Goal: Information Seeking & Learning: Learn about a topic

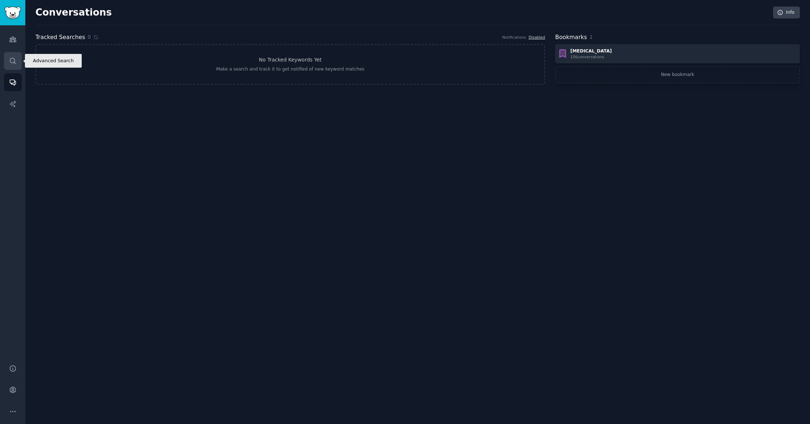
click at [10, 63] on icon "Sidebar" at bounding box center [13, 61] width 8 height 8
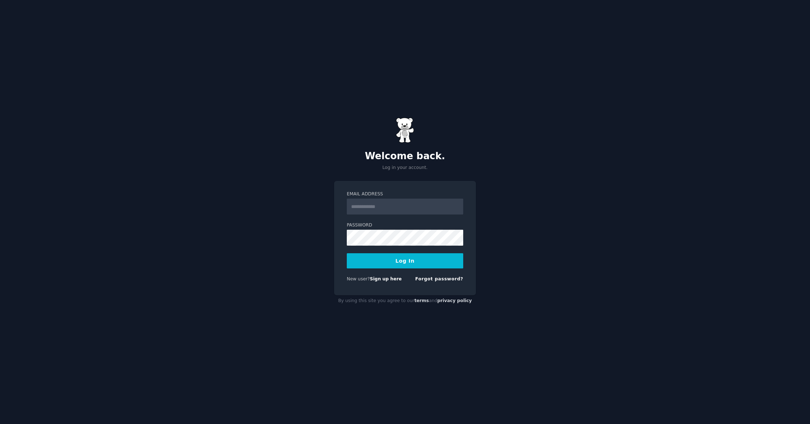
click at [405, 210] on input "Email Address" at bounding box center [405, 207] width 116 height 16
type input "**********"
click at [392, 261] on button "Log In" at bounding box center [405, 260] width 116 height 15
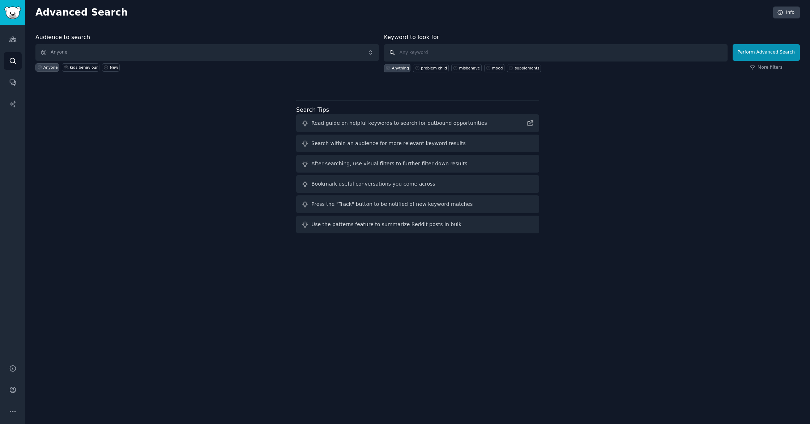
click at [417, 52] on input "text" at bounding box center [556, 52] width 344 height 17
type input "k"
type input "learning at school"
click button "Perform Advanced Search" at bounding box center [766, 52] width 67 height 17
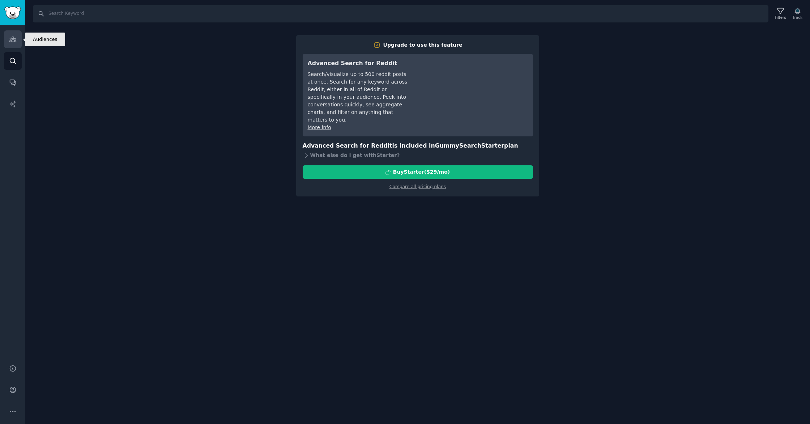
click at [10, 41] on icon "Sidebar" at bounding box center [12, 39] width 7 height 5
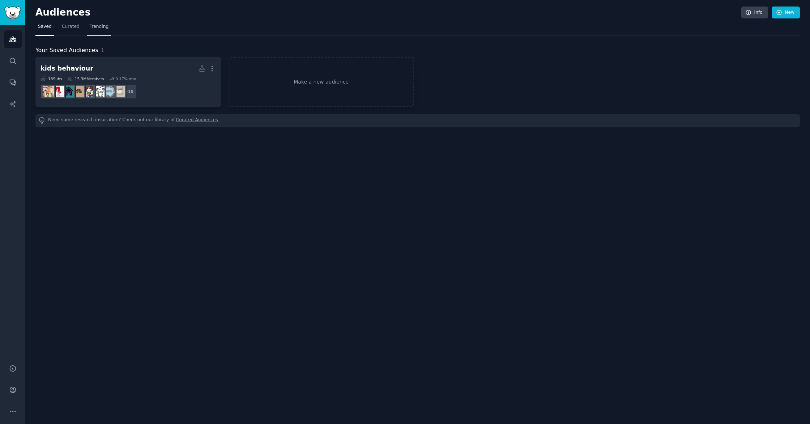
click at [96, 27] on span "Trending" at bounding box center [99, 27] width 19 height 7
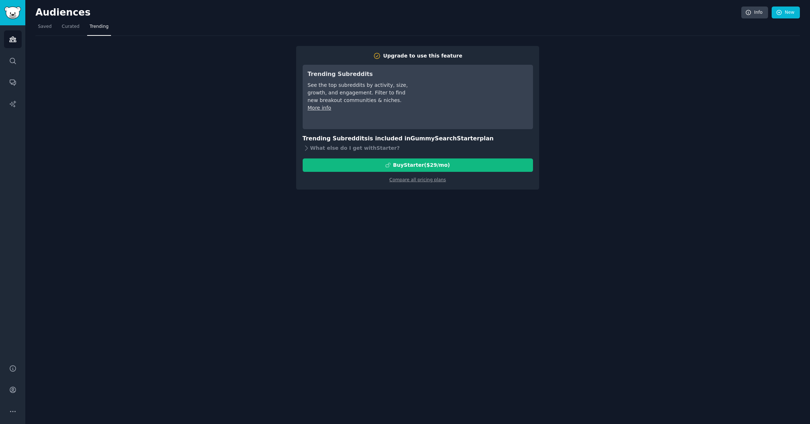
click at [85, 28] on nav "Saved Curated Trending" at bounding box center [417, 28] width 764 height 15
click at [69, 28] on span "Curated" at bounding box center [71, 27] width 18 height 7
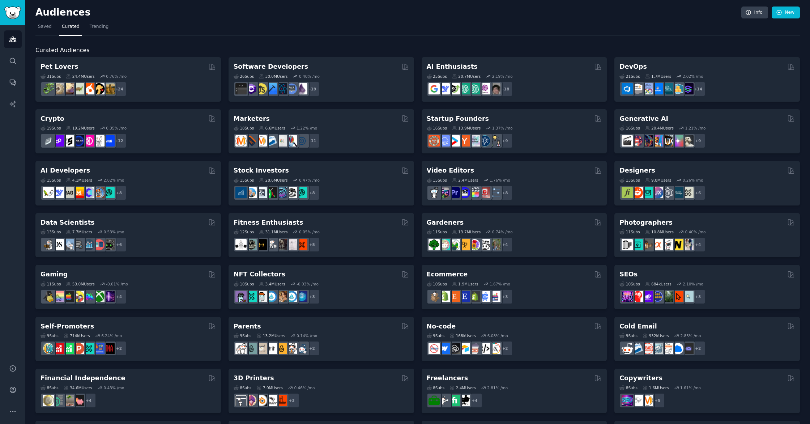
click at [3, 135] on div "Audiences Search Conversations AI Reports" at bounding box center [12, 190] width 25 height 330
click at [15, 88] on link "Conversations" at bounding box center [13, 82] width 18 height 18
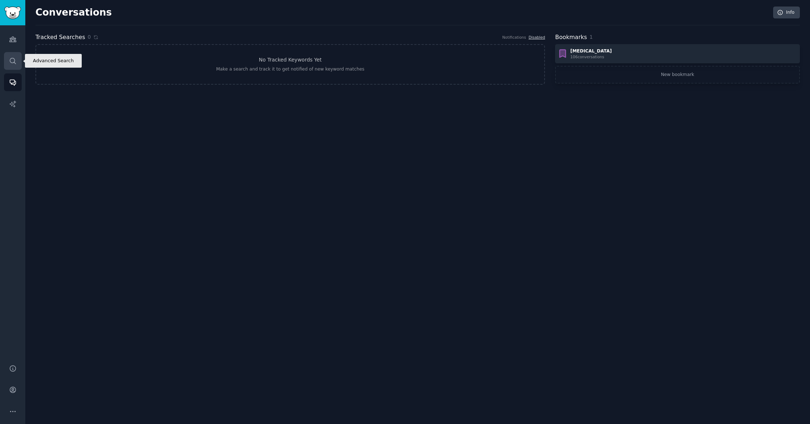
click at [11, 66] on link "Search" at bounding box center [13, 61] width 18 height 18
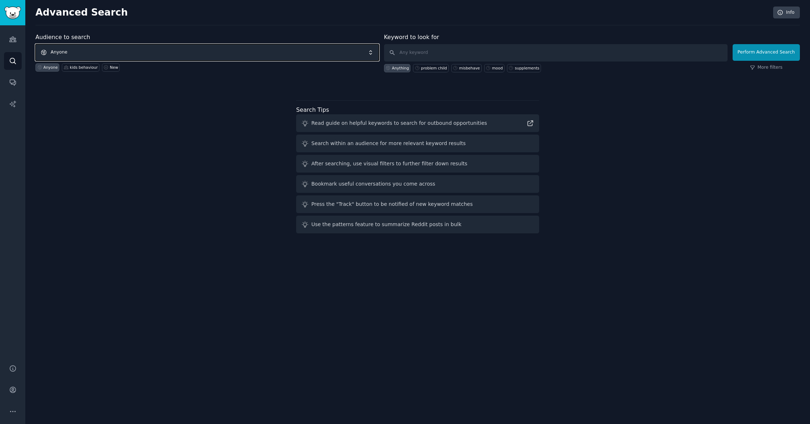
click at [119, 52] on span "Anyone" at bounding box center [207, 52] width 344 height 17
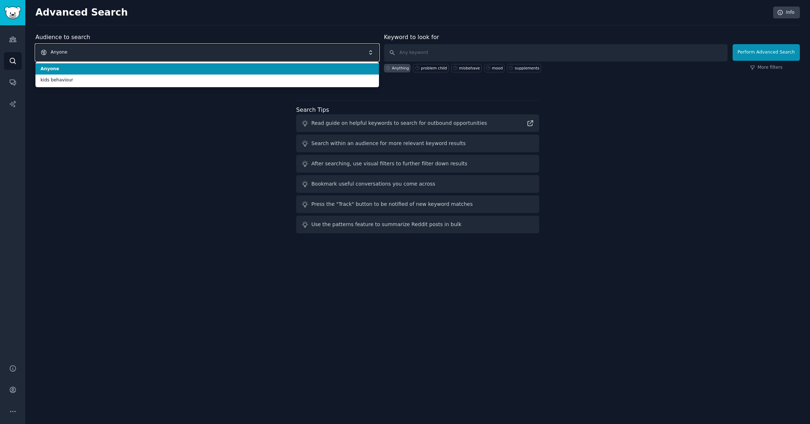
click at [118, 55] on span "Anyone" at bounding box center [207, 52] width 344 height 17
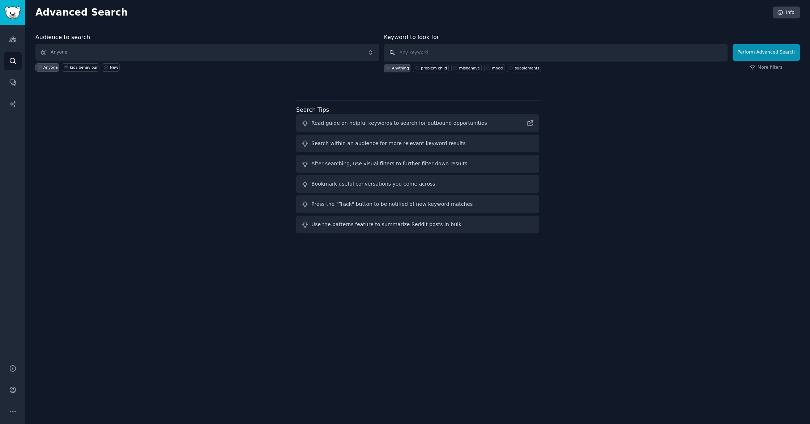
click at [436, 56] on input "text" at bounding box center [556, 52] width 344 height 17
type input "kids learning"
click at [773, 48] on button "Perform Advanced Search" at bounding box center [766, 52] width 67 height 17
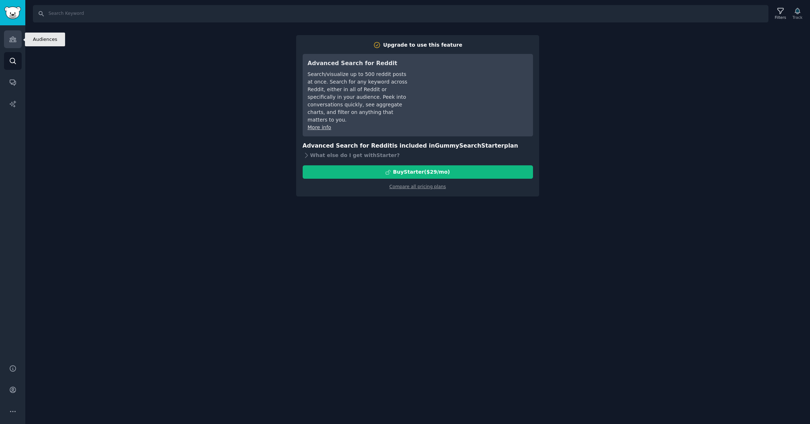
click at [9, 45] on link "Audiences" at bounding box center [13, 39] width 18 height 18
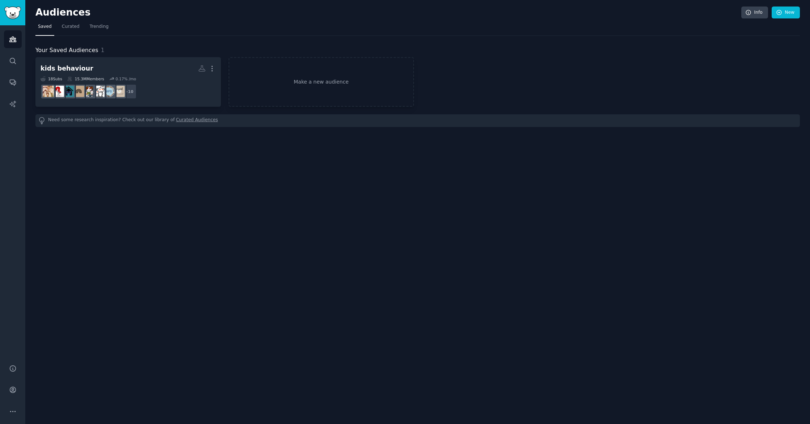
click at [12, 71] on div "Audiences Search Conversations AI Reports" at bounding box center [12, 190] width 25 height 330
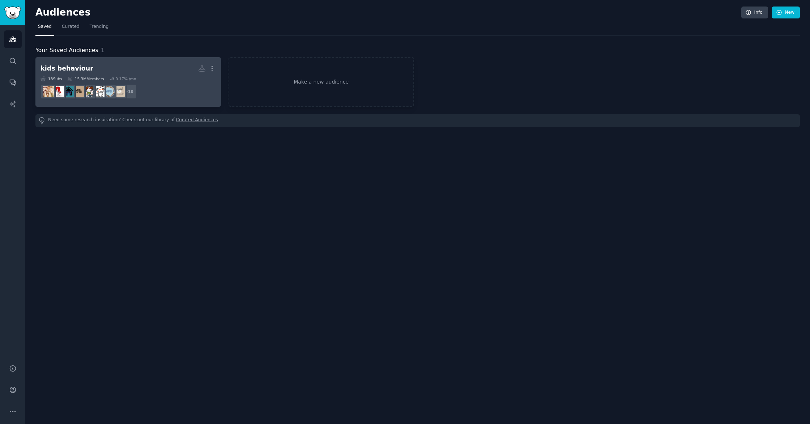
click at [147, 68] on h2 "kids behaviour More" at bounding box center [128, 68] width 175 height 13
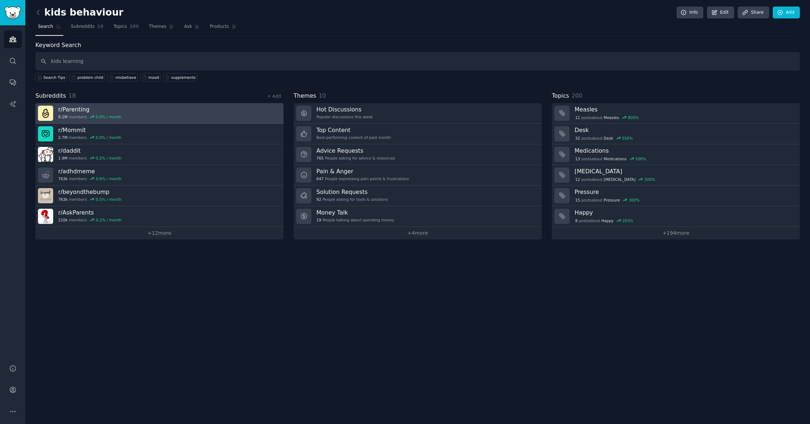
type input "kids learning"
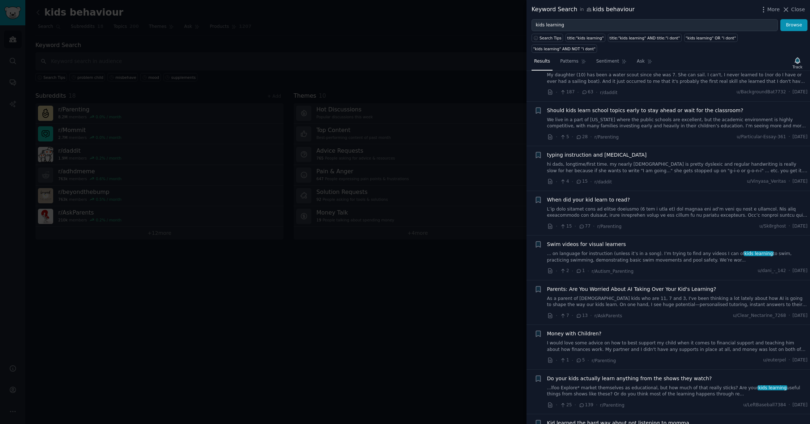
scroll to position [340, 0]
